Goal: Task Accomplishment & Management: Complete application form

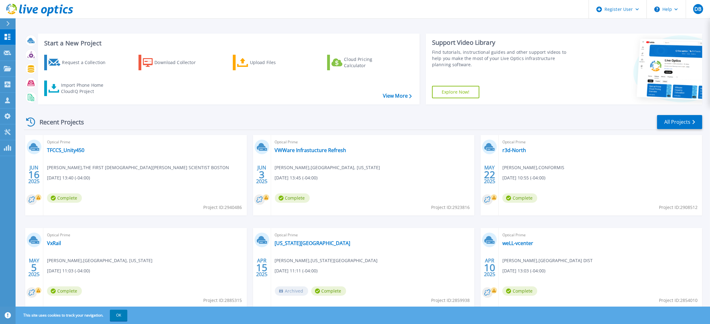
click at [38, 9] on icon at bounding box center [35, 10] width 5 height 7
click at [78, 64] on div "Request a Collection" at bounding box center [87, 62] width 50 height 12
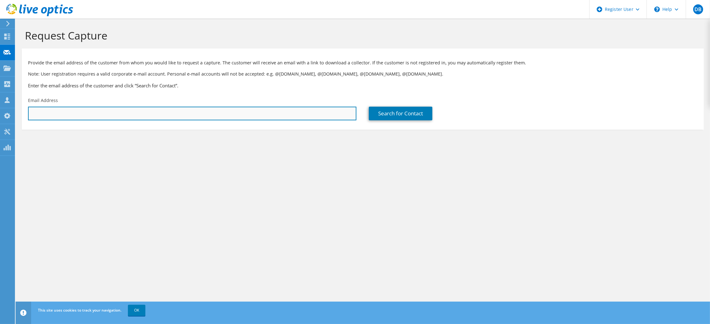
click at [86, 111] on input "text" at bounding box center [192, 114] width 329 height 14
paste input "escarpino@roccc911.gov"
type input "escarpino@roccc911.gov"
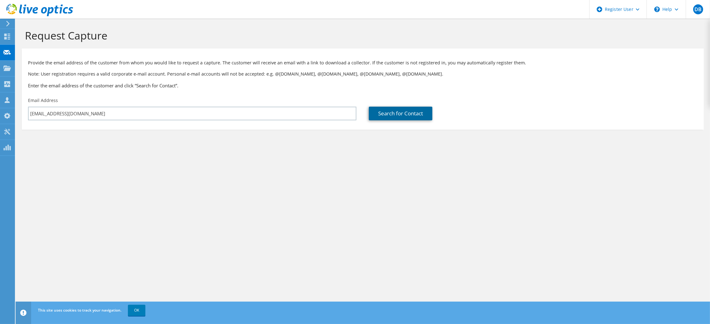
click at [397, 116] on link "Search for Contact" at bounding box center [401, 114] width 64 height 14
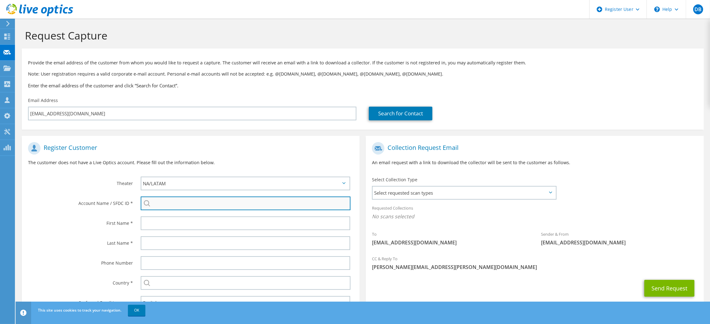
click at [183, 205] on input "search" at bounding box center [246, 204] width 210 height 14
paste input "595720783"
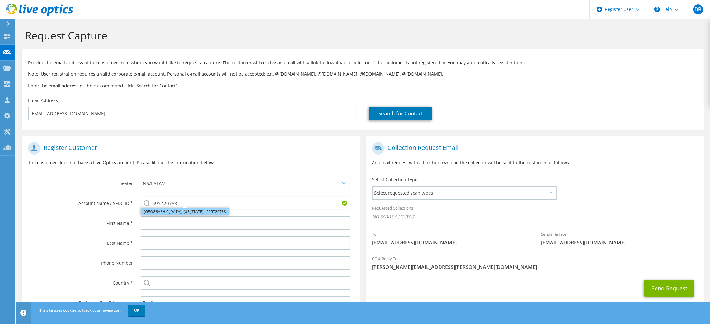
click at [196, 213] on li "DUXBURY, MASSACHUSETTS : 595720783" at bounding box center [185, 211] width 88 height 7
type input "DUXBURY, MASSACHUSETTS : 595720783"
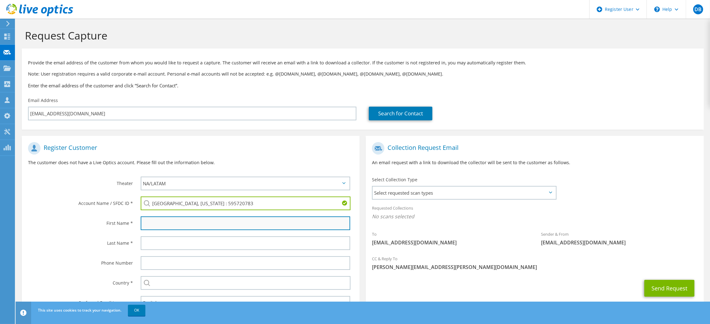
click at [210, 226] on input "text" at bounding box center [246, 224] width 210 height 14
type input "Ed"
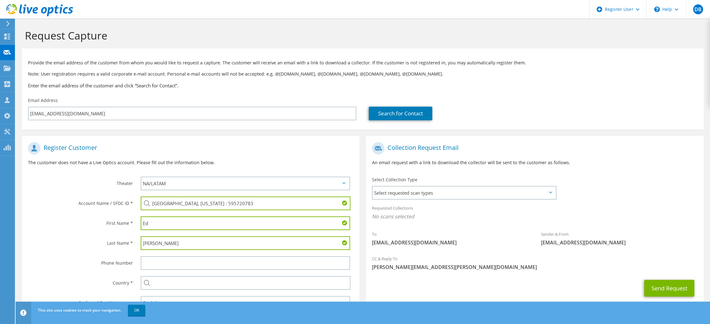
scroll to position [27, 0]
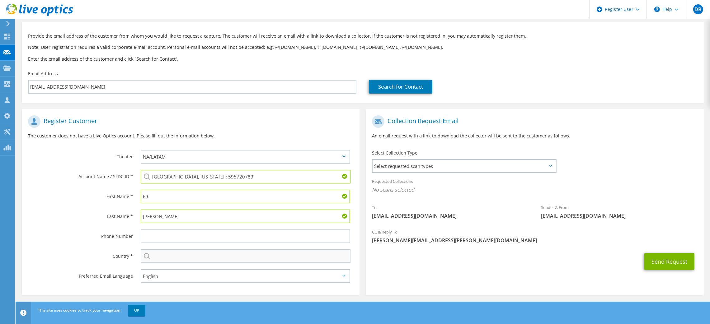
type input "Scarpino"
click at [288, 258] on input "text" at bounding box center [246, 257] width 210 height 14
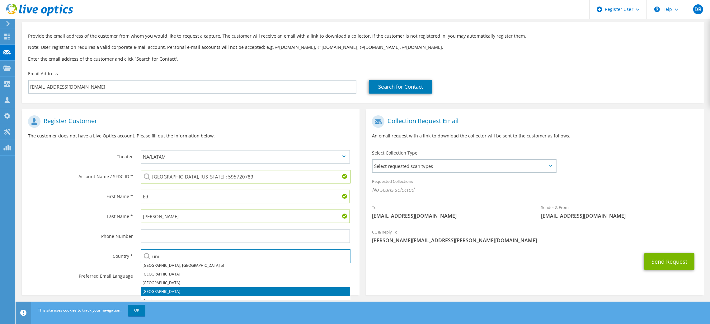
scroll to position [4, 0]
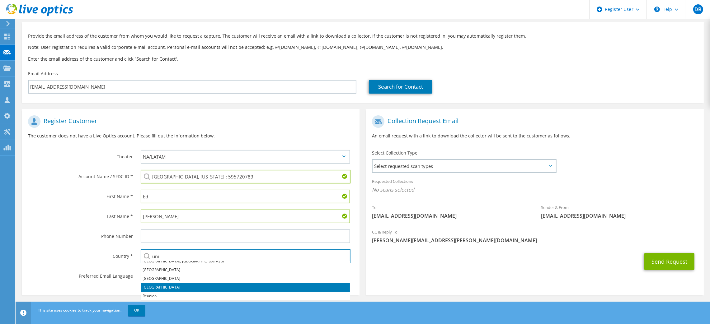
click at [160, 285] on li "United States" at bounding box center [245, 287] width 209 height 9
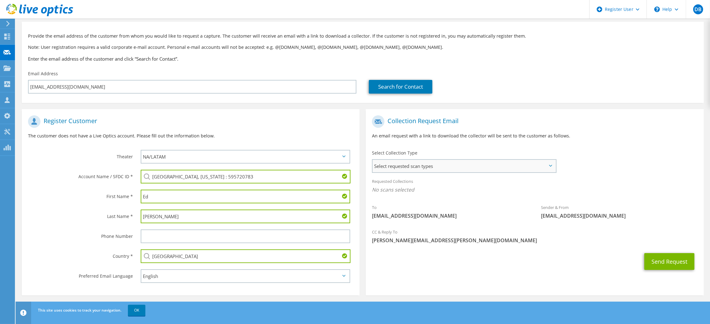
type input "United States"
click at [555, 162] on span "Select requested scan types" at bounding box center [464, 166] width 183 height 12
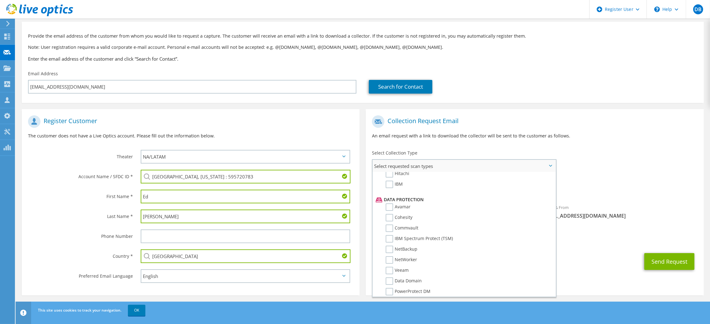
scroll to position [0, 0]
click at [393, 187] on label "Optical Prime" at bounding box center [404, 185] width 37 height 7
click at [0, 0] on input "Optical Prime" at bounding box center [0, 0] width 0 height 0
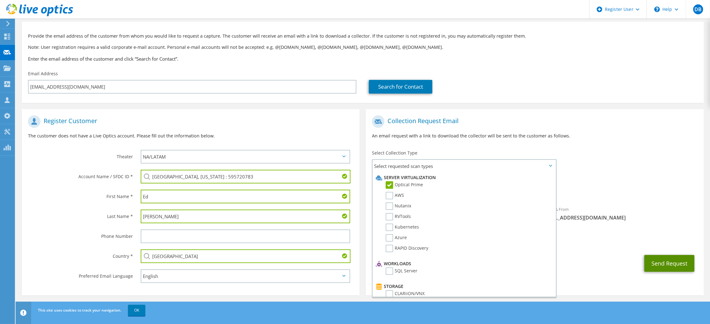
click at [671, 269] on button "Send Request" at bounding box center [670, 263] width 50 height 17
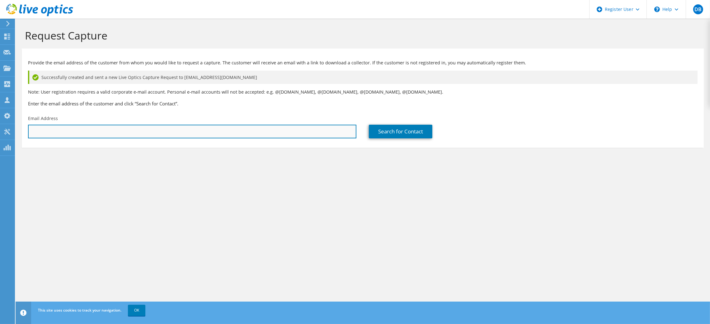
click at [165, 127] on input "text" at bounding box center [192, 132] width 329 height 14
paste input "escarpino@roccc911.gov"
type input "escarpino@roccc911.gov"
